Goal: Transaction & Acquisition: Purchase product/service

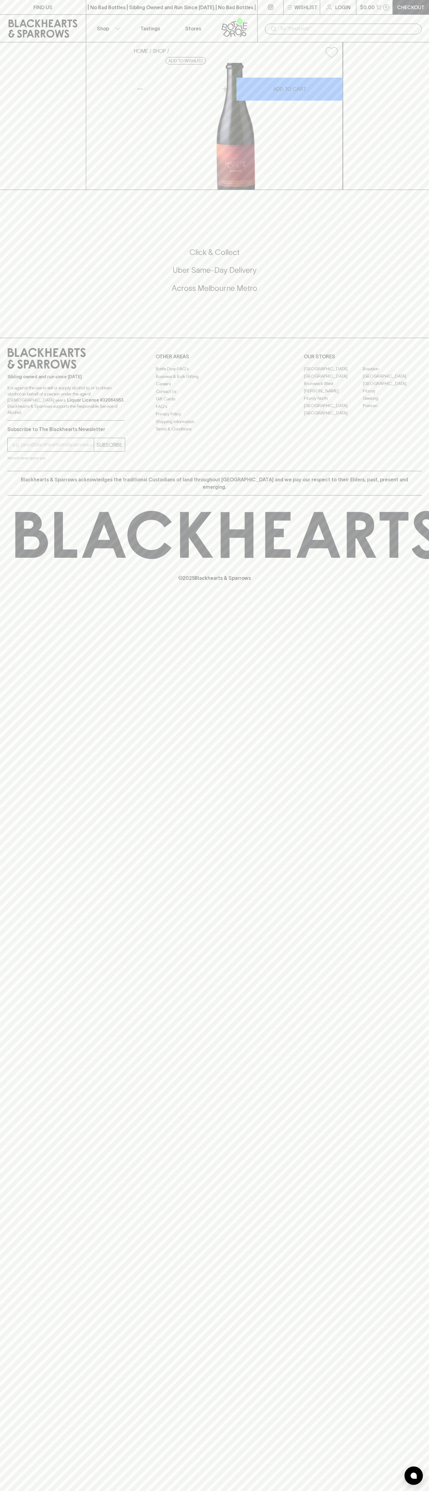
click at [326, 17] on div "​" at bounding box center [343, 29] width 172 height 28
click at [418, 1207] on div "FIND US | No Bad Bottles | Sibling Owned and Run Since [DATE] | No Bad Bottles …" at bounding box center [214, 745] width 429 height 1491
click at [408, 1490] on html "FIND US | No Bad Bottles | Sibling Owned and Run Since [DATE] | No Bad Bottles …" at bounding box center [214, 745] width 429 height 1491
click at [2, 438] on div "FIND US | No Bad Bottles | Sibling Owned and Run Since [DATE] | No Bad Bottles …" at bounding box center [214, 745] width 429 height 1491
